Goal: Task Accomplishment & Management: Use online tool/utility

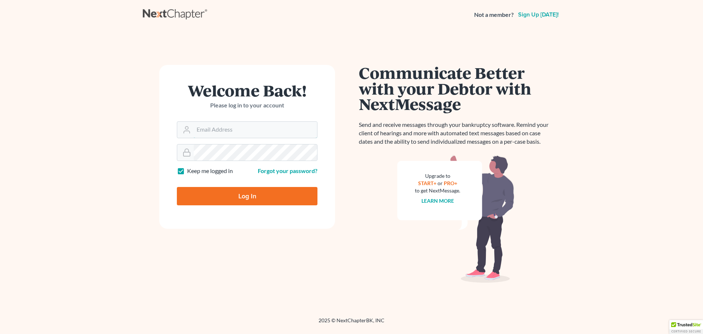
type input "[EMAIL_ADDRESS][DOMAIN_NAME]"
click at [226, 201] on input "Log In" at bounding box center [247, 196] width 141 height 18
type input "Thinking..."
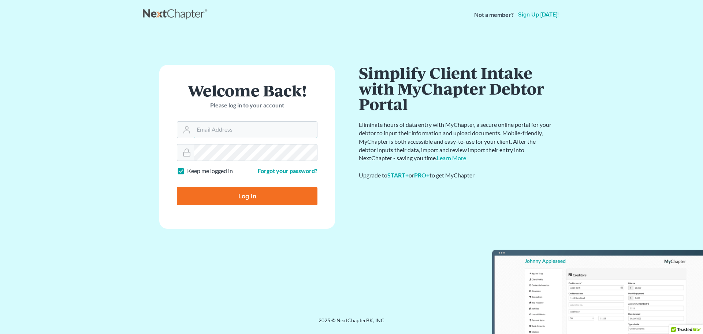
type input "[EMAIL_ADDRESS][DOMAIN_NAME]"
click at [227, 196] on input "Log In" at bounding box center [247, 196] width 141 height 18
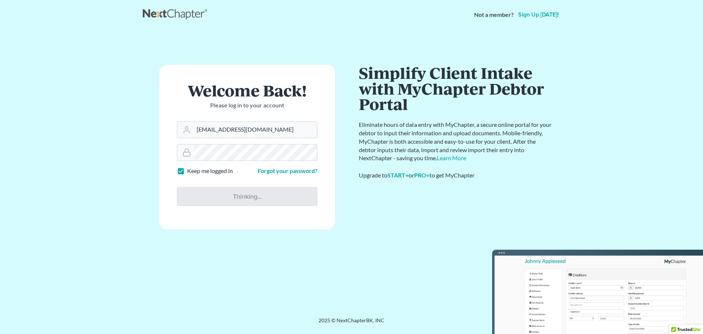
type input "Thinking..."
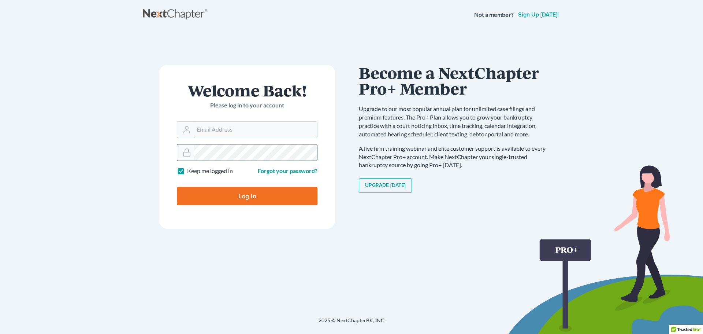
type input "[EMAIL_ADDRESS][DOMAIN_NAME]"
click at [159, 153] on div "Welcome Back! Please log in to your account Email Address ederbes@derbeslaw.com…" at bounding box center [247, 173] width 209 height 216
click at [144, 152] on div "Welcome Back! Please log in to your account Email Address ederbes@derbeslaw.com…" at bounding box center [247, 173] width 209 height 216
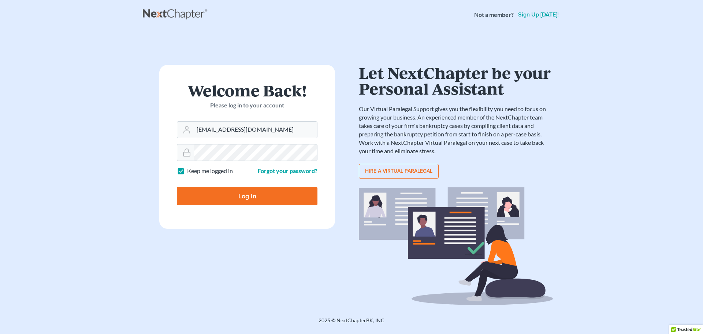
click at [189, 193] on input "Log In" at bounding box center [247, 196] width 141 height 18
type input "Thinking..."
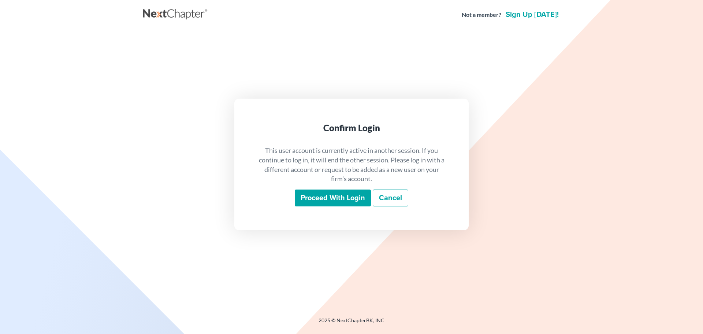
click at [325, 203] on input "Proceed with login" at bounding box center [333, 197] width 76 height 17
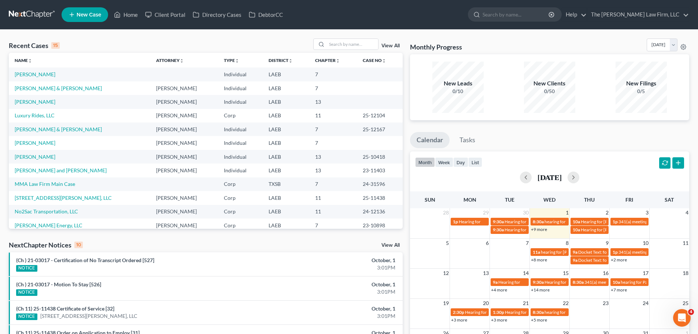
click at [26, 160] on td "[PERSON_NAME]" at bounding box center [79, 157] width 141 height 14
click at [26, 159] on link "[PERSON_NAME]" at bounding box center [35, 156] width 41 height 6
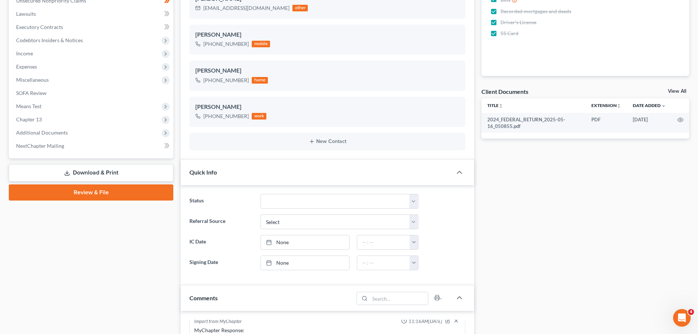
scroll to position [183, 0]
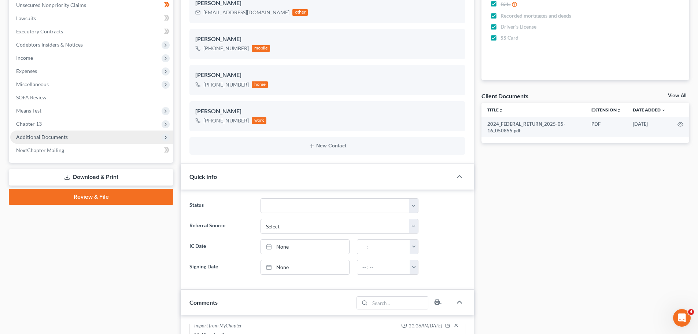
click at [43, 140] on span "Additional Documents" at bounding box center [42, 137] width 52 height 6
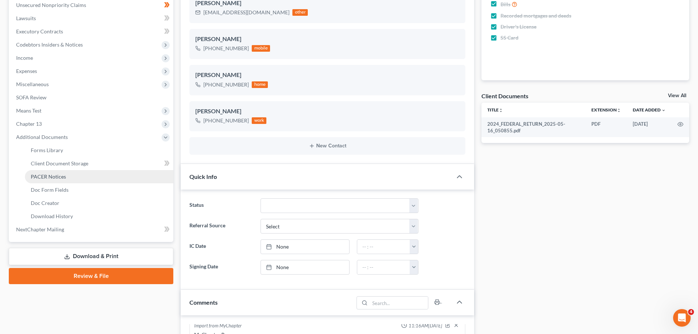
click at [45, 176] on span "PACER Notices" at bounding box center [48, 176] width 35 height 6
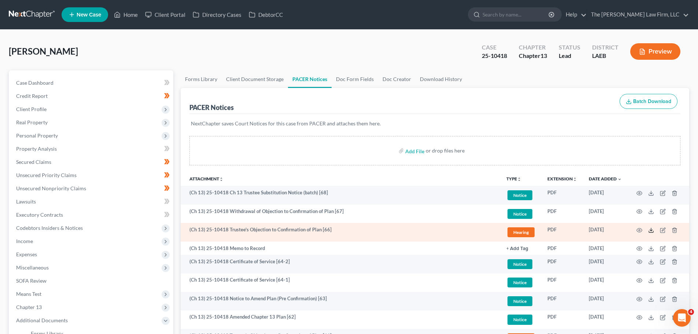
click at [649, 231] on icon at bounding box center [651, 230] width 6 height 6
